Goal: Task Accomplishment & Management: Use online tool/utility

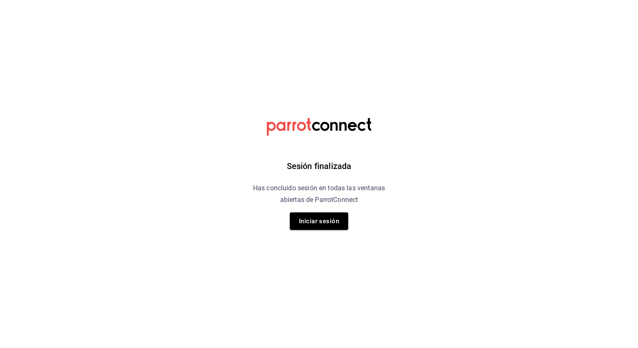
click at [370, 40] on div "Sesión finalizada Has concluido sesión en todas las ventanas abiertas de Parrot…" at bounding box center [319, 174] width 211 height 348
click at [326, 219] on button "Iniciar sesión" at bounding box center [319, 222] width 58 height 18
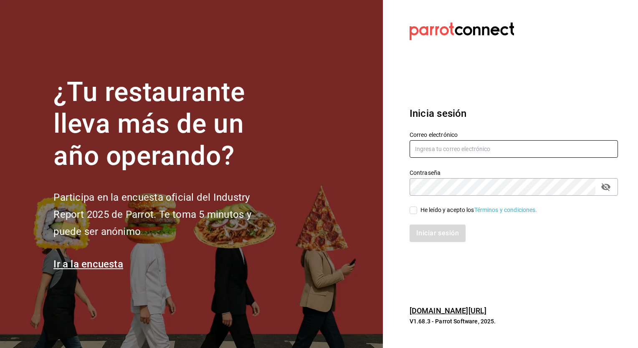
click at [424, 145] on input "text" at bounding box center [514, 149] width 208 height 18
type input "mochomos@costeno.com"
click at [414, 211] on input "He leído y acepto los Términos y condiciones." at bounding box center [414, 211] width 8 height 8
checkbox input "true"
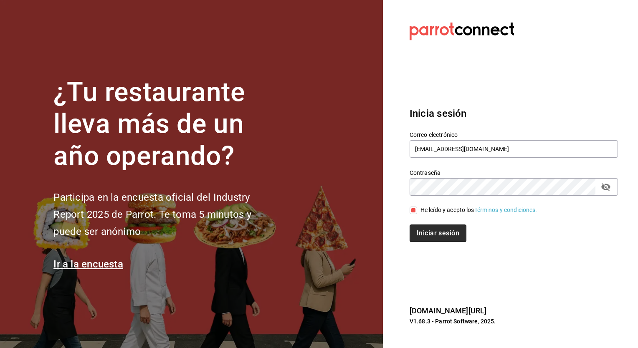
click at [429, 231] on button "Iniciar sesión" at bounding box center [438, 234] width 57 height 18
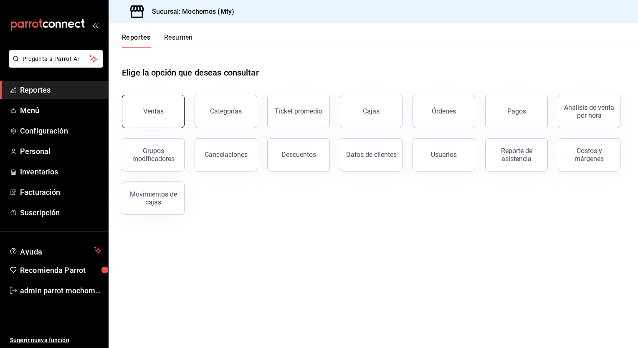
click at [165, 115] on button "Ventas" at bounding box center [153, 111] width 63 height 33
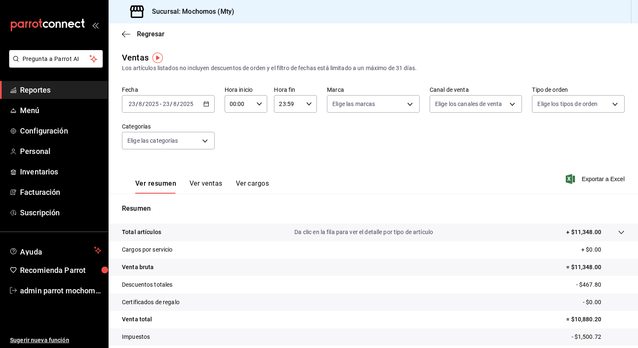
click at [206, 104] on icon "button" at bounding box center [206, 104] width 6 height 6
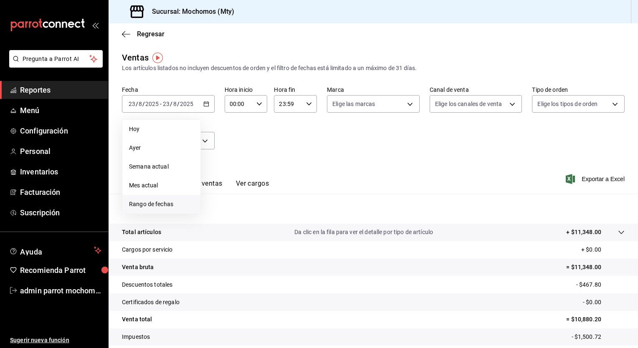
click at [140, 204] on span "Rango de fechas" at bounding box center [161, 204] width 65 height 9
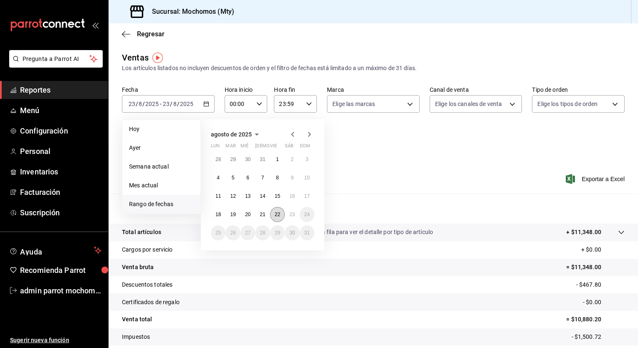
click at [276, 215] on abbr "22" at bounding box center [277, 215] width 5 height 6
click at [291, 212] on abbr "23" at bounding box center [292, 215] width 5 height 6
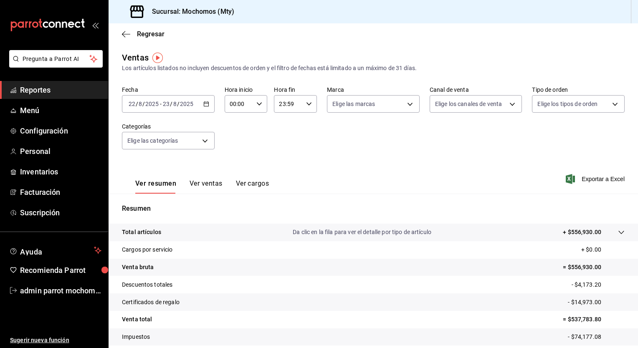
click at [257, 105] on \(Stroke\) "button" at bounding box center [259, 103] width 5 height 3
click at [235, 128] on span "00" at bounding box center [234, 125] width 8 height 7
click at [235, 128] on span "05" at bounding box center [234, 125] width 8 height 7
type input "05:00"
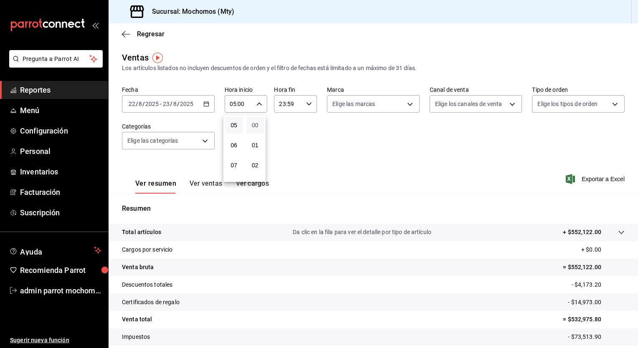
click at [257, 126] on span "00" at bounding box center [256, 125] width 8 height 7
click at [306, 104] on div at bounding box center [319, 174] width 638 height 348
click at [307, 104] on \(Stroke\) "button" at bounding box center [309, 103] width 5 height 3
click at [282, 130] on span "21" at bounding box center [283, 132] width 8 height 7
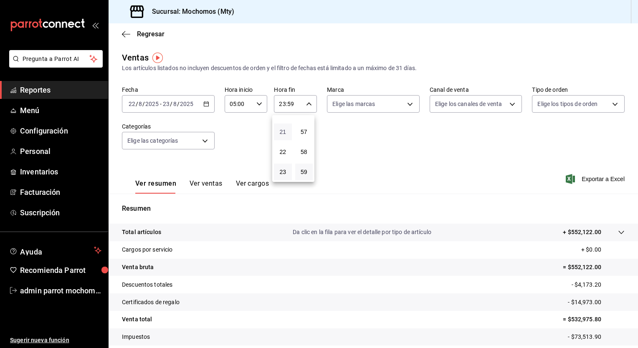
type input "21:59"
click at [282, 136] on span "05" at bounding box center [283, 137] width 8 height 7
click at [305, 132] on span "57" at bounding box center [304, 132] width 8 height 7
type input "05:57"
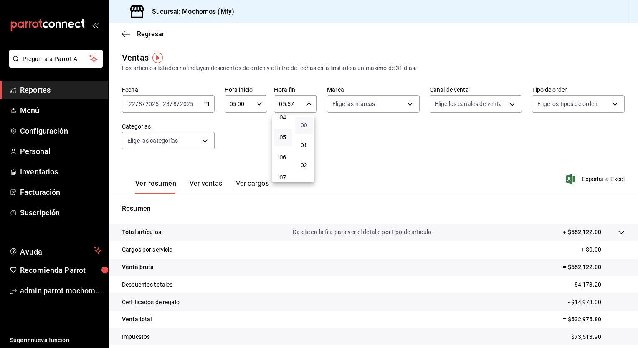
click at [305, 125] on span "00" at bounding box center [304, 125] width 8 height 7
type input "05:00"
click at [443, 153] on div at bounding box center [319, 174] width 638 height 348
click at [587, 180] on span "Exportar a Excel" at bounding box center [596, 179] width 57 height 10
